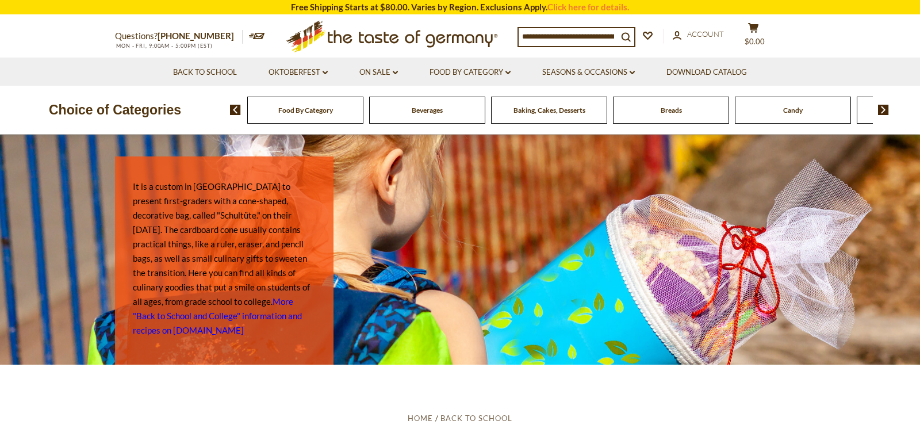
click at [884, 112] on img at bounding box center [883, 110] width 11 height 10
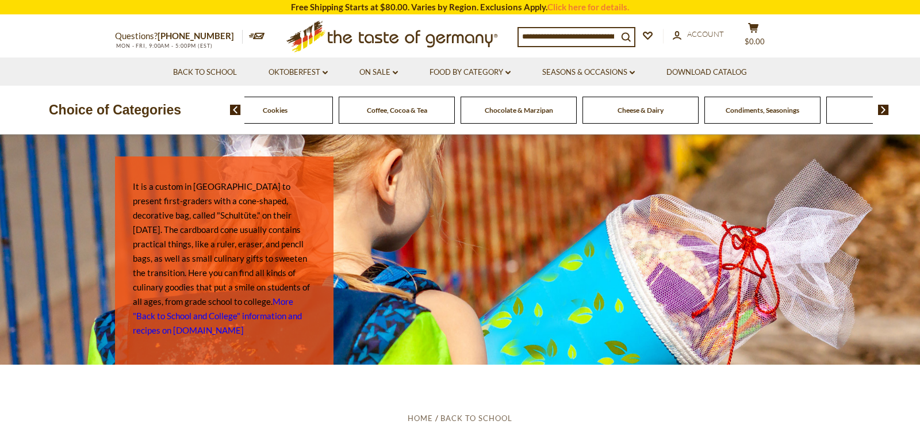
click at [884, 112] on img at bounding box center [883, 110] width 11 height 10
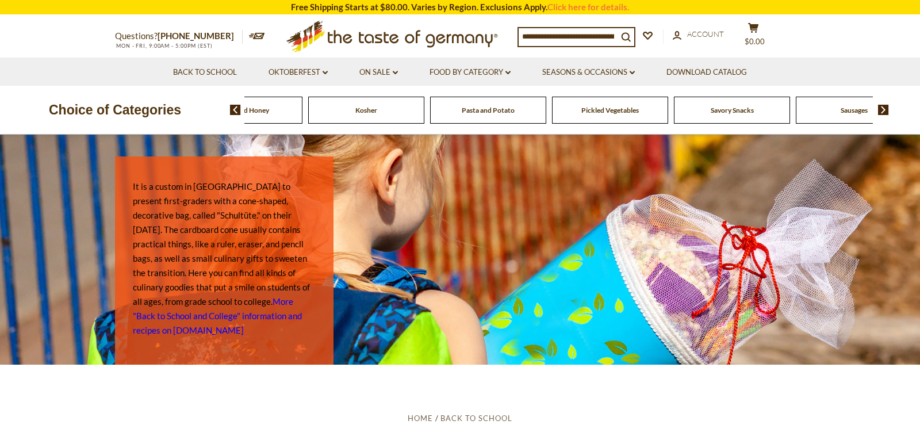
click at [884, 109] on img at bounding box center [883, 110] width 11 height 10
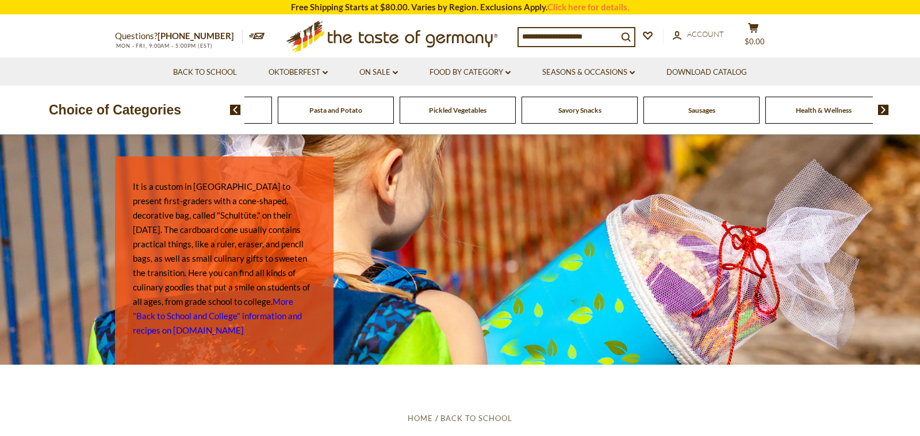
click at [692, 113] on span "Sausages" at bounding box center [702, 110] width 27 height 9
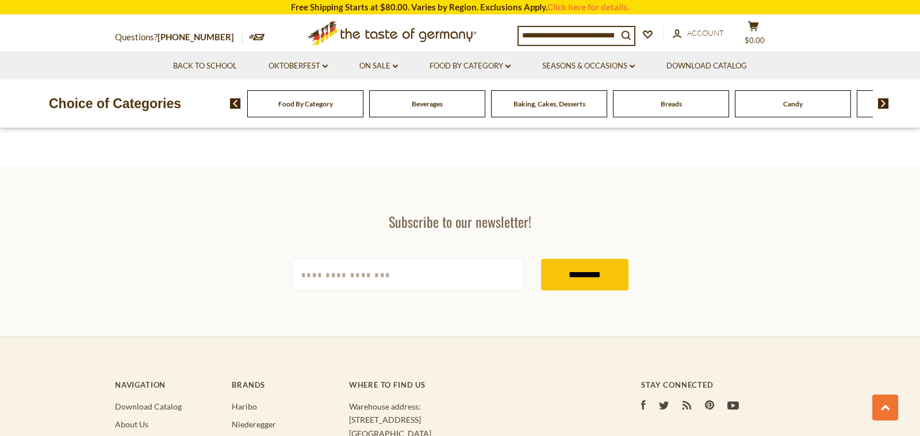
scroll to position [3357, 0]
